Goal: Task Accomplishment & Management: Manage account settings

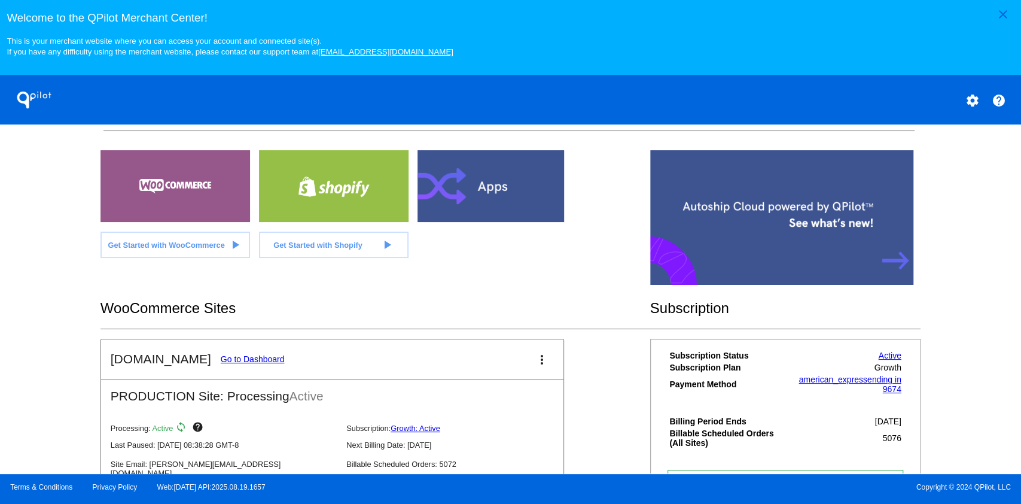
scroll to position [239, 0]
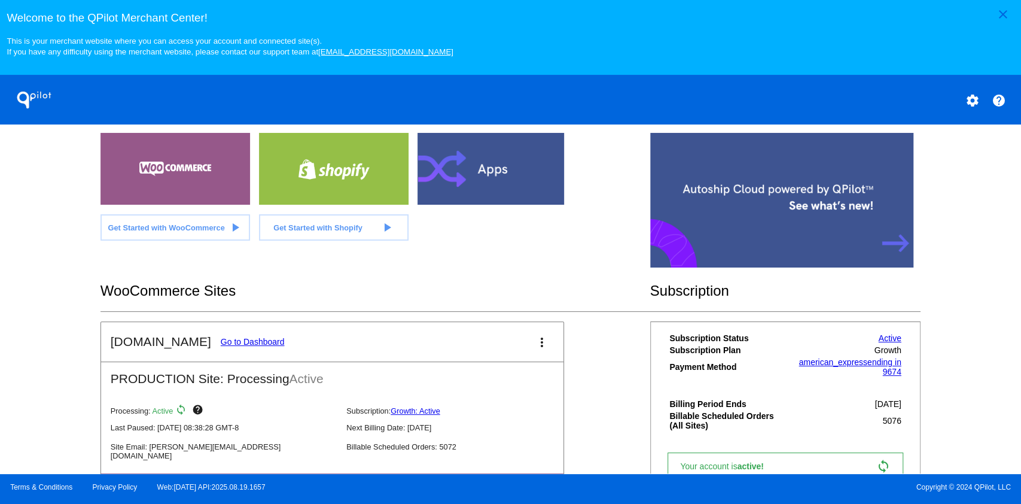
click at [239, 342] on link "Go to Dashboard" at bounding box center [253, 342] width 64 height 10
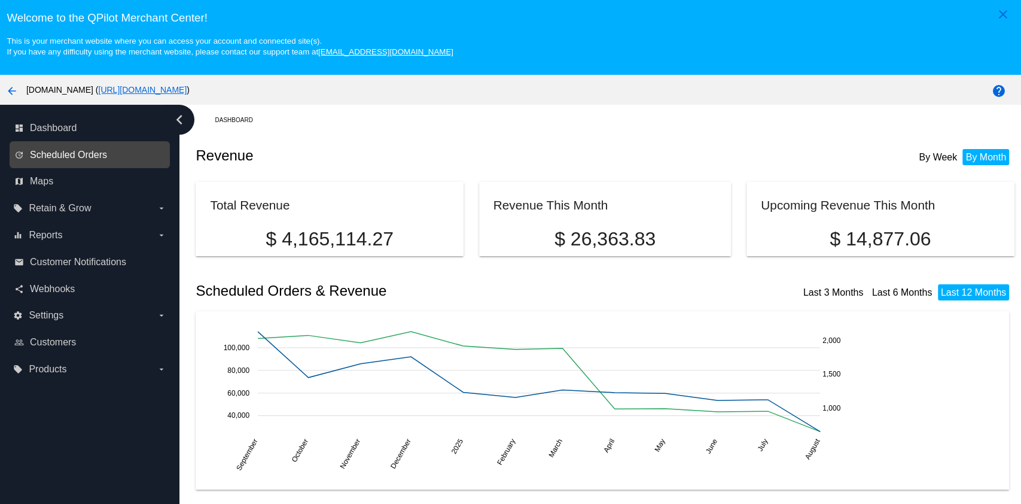
click at [103, 152] on span "Scheduled Orders" at bounding box center [68, 155] width 77 height 11
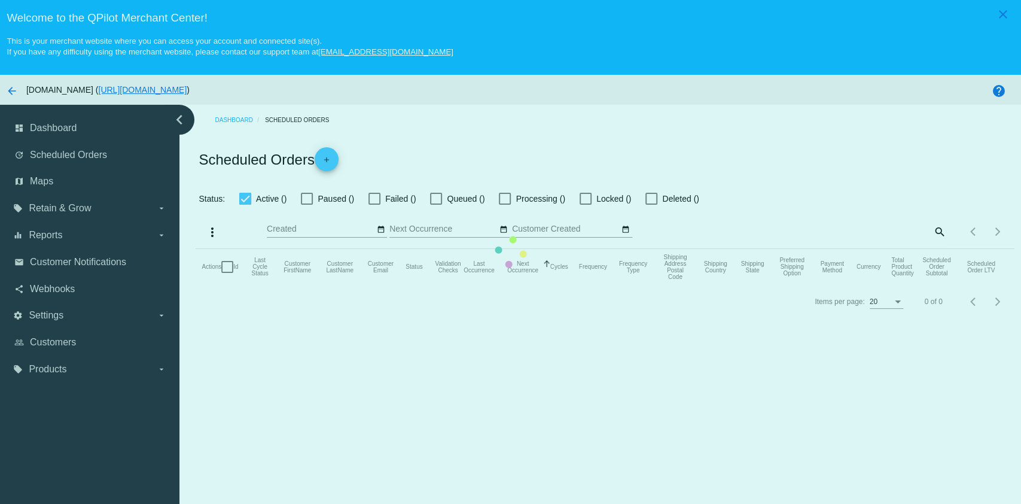
checkbox input "true"
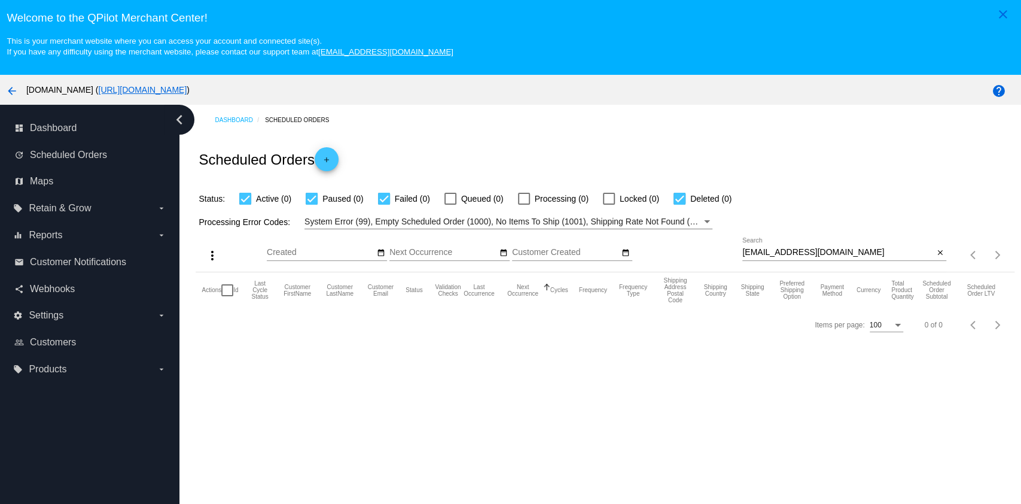
drag, startPoint x: 804, startPoint y: 237, endPoint x: 866, endPoint y: 280, distance: 75.3
click at [866, 280] on app-dashboard-scheduled-orders "Scheduled Orders add Status: Active (0) Paused (0) Failed (0) Queued (0) Proces…" at bounding box center [605, 238] width 818 height 206
click at [866, 280] on mat-header-cell "Currency" at bounding box center [874, 290] width 35 height 36
click at [853, 249] on input "[EMAIL_ADDRESS][DOMAIN_NAME]" at bounding box center [837, 253] width 191 height 10
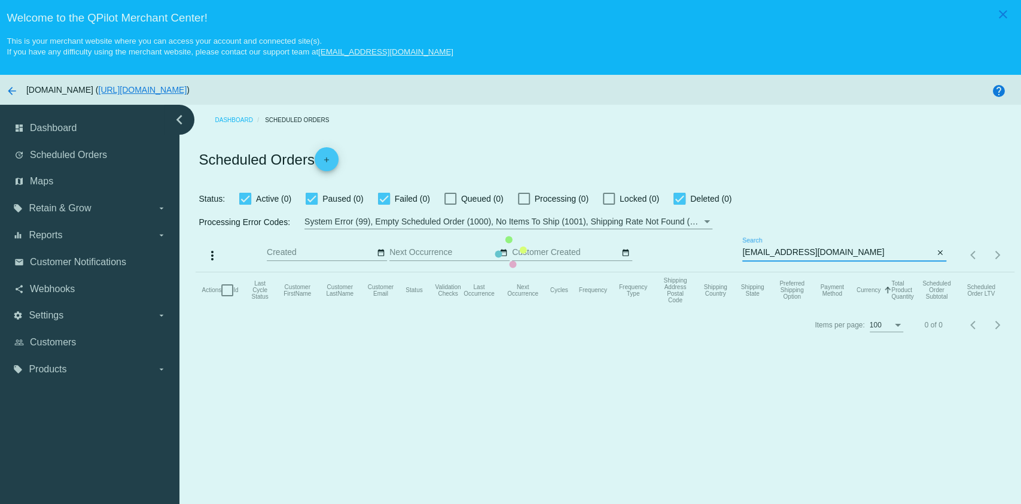
click at [853, 249] on app-dashboard-scheduled-orders "Scheduled Orders add Status: Active (0) Paused (0) Failed (0) Queued (0) Proces…" at bounding box center [605, 238] width 818 height 206
click at [853, 272] on mat-table "Actions Id Last Cycle Status Customer FirstName Customer LastName Customer Emai…" at bounding box center [605, 290] width 818 height 36
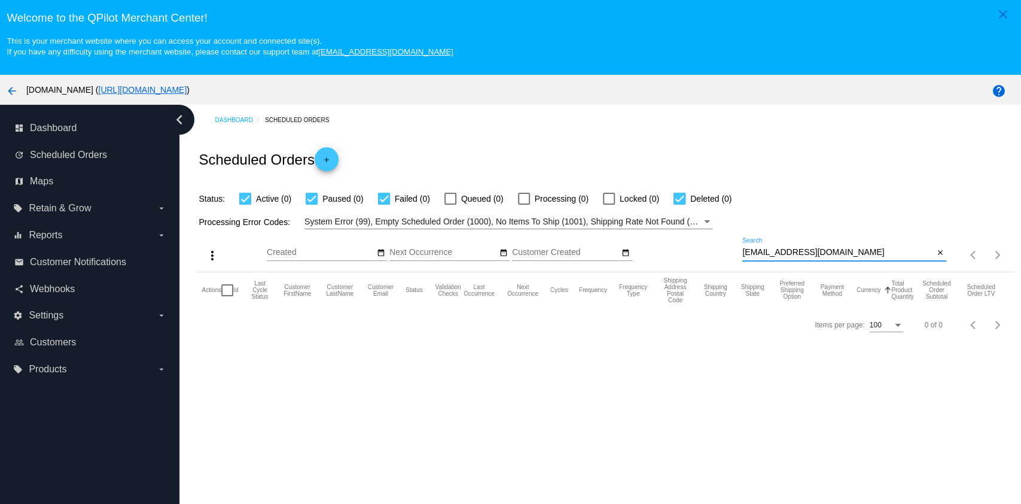
click at [819, 248] on input "[EMAIL_ADDRESS][DOMAIN_NAME]" at bounding box center [837, 253] width 191 height 10
paste input "[EMAIL_ADDRESS]"
type input "[EMAIL_ADDRESS][DOMAIN_NAME]"
